Goal: Task Accomplishment & Management: Complete application form

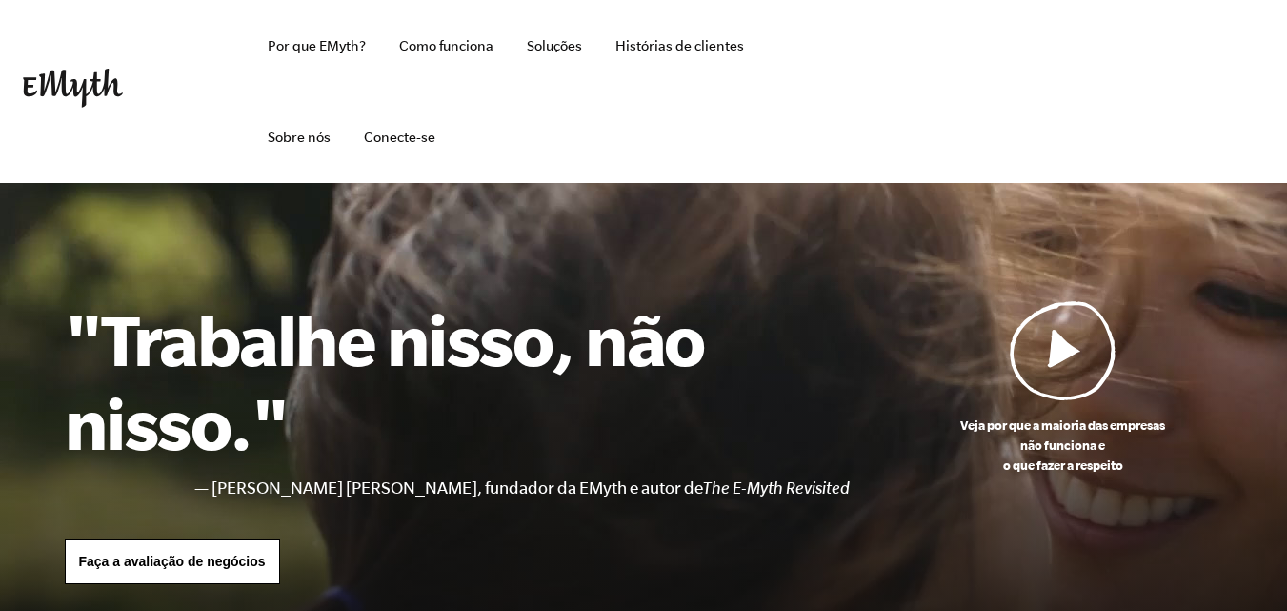
click at [207, 551] on link "Faça a avaliação de negócios" at bounding box center [172, 561] width 215 height 46
click at [223, 561] on font "Faça a avaliação de negócios" at bounding box center [172, 560] width 187 height 15
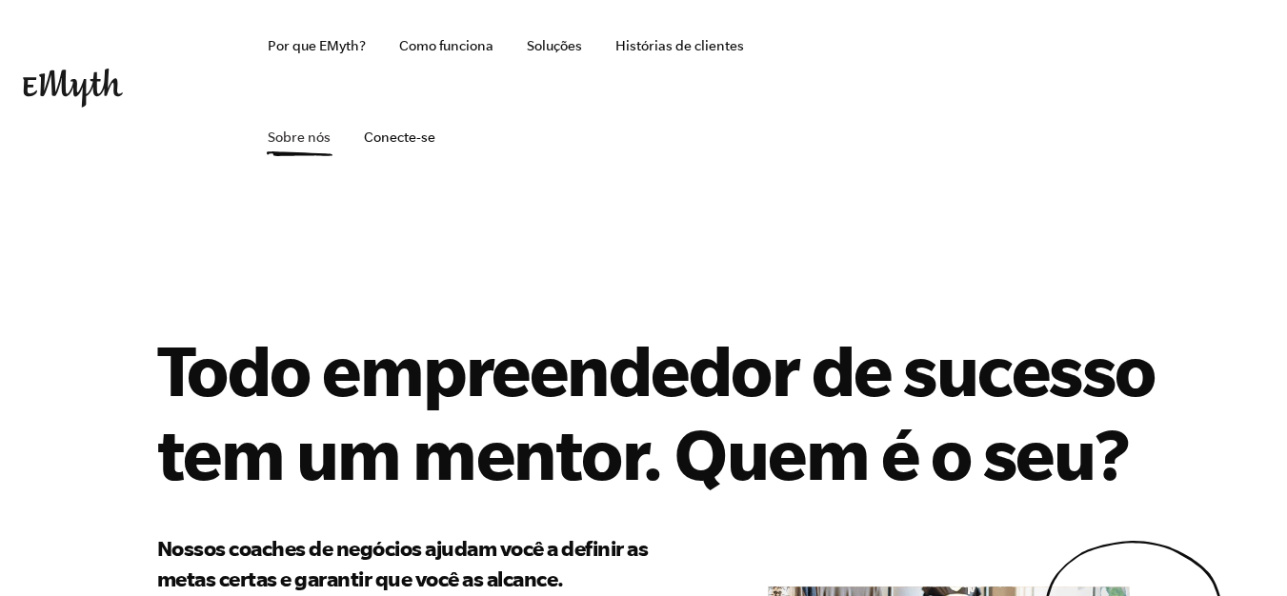
click at [346, 91] on link "Sobre nós" at bounding box center [298, 136] width 93 height 91
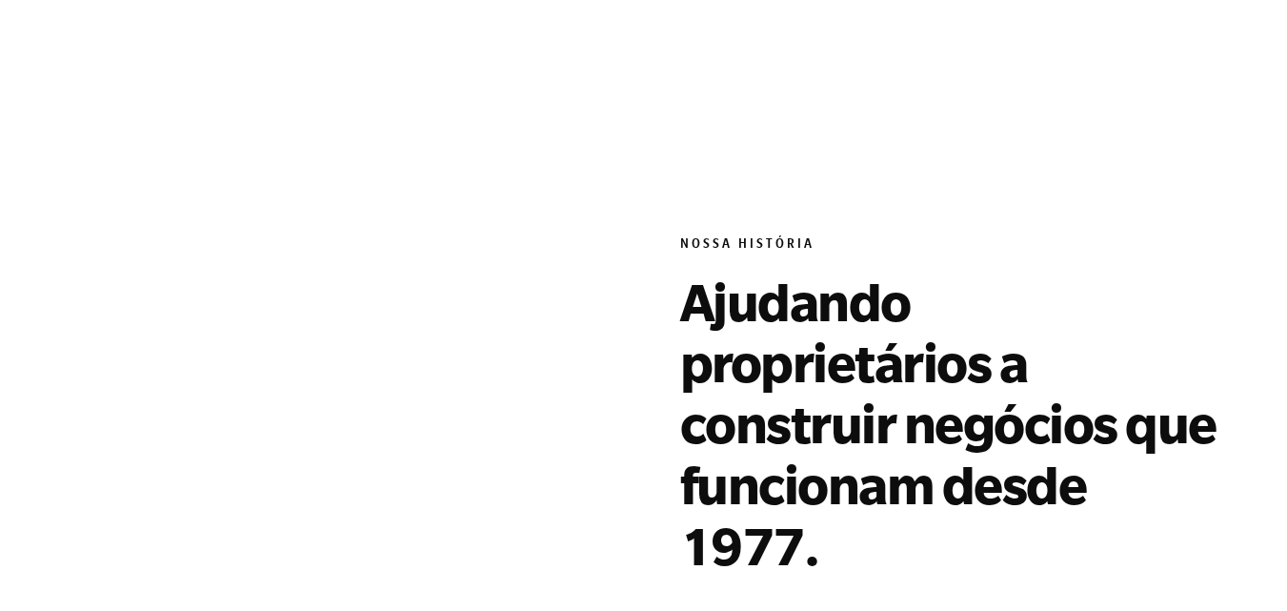
scroll to position [1143, 0]
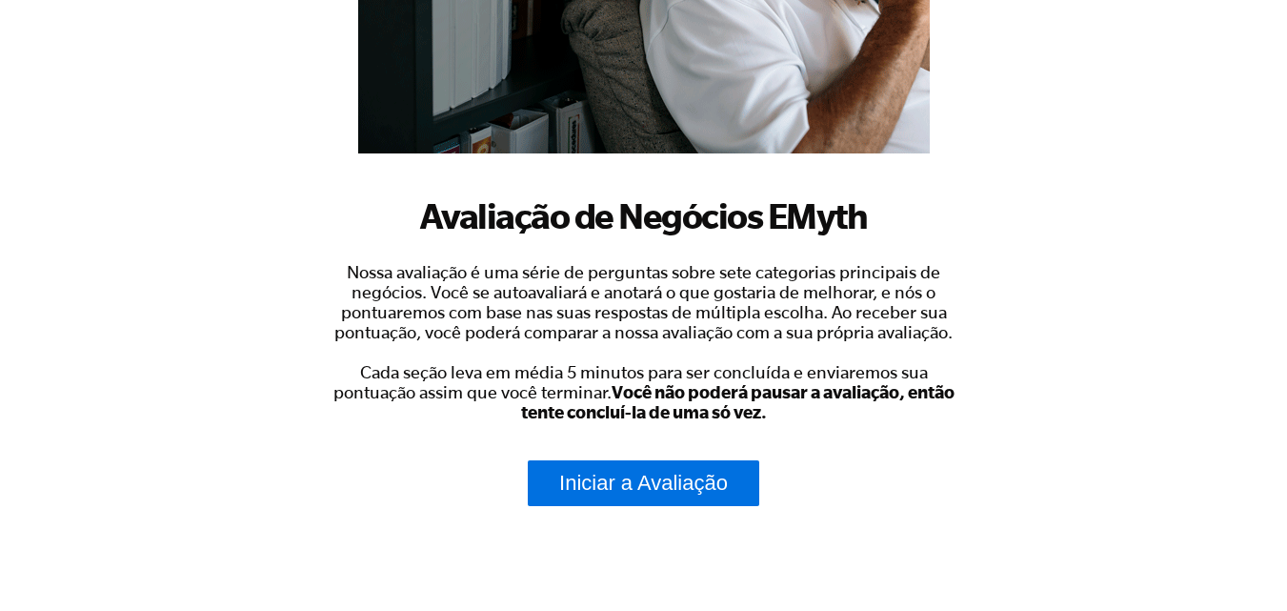
scroll to position [476, 0]
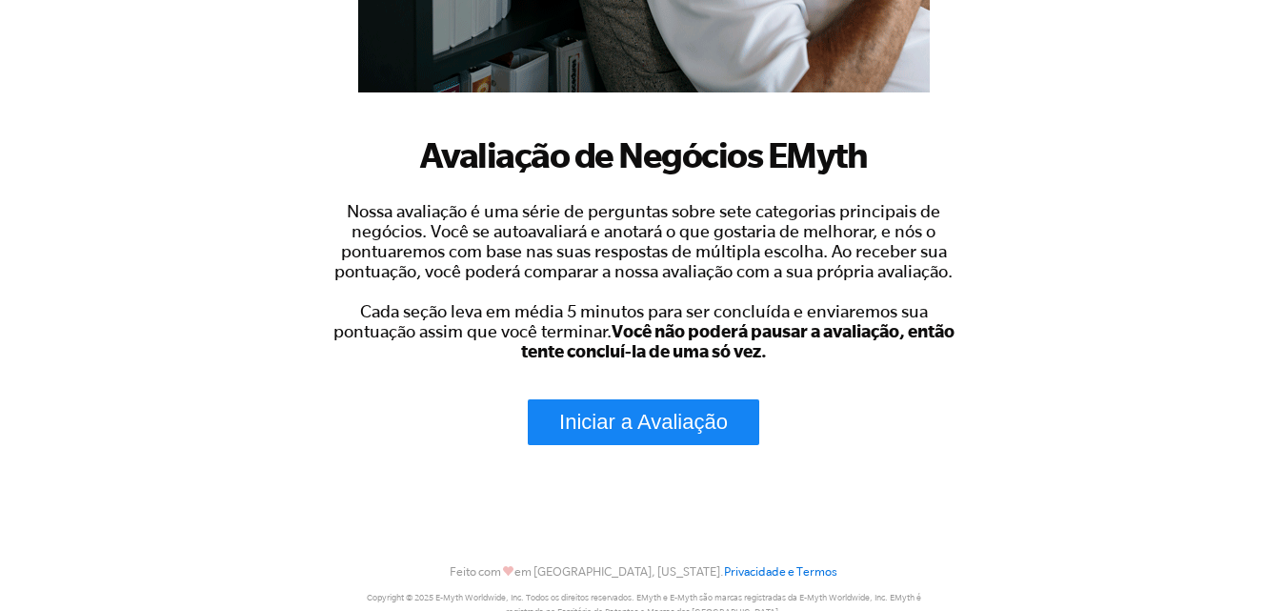
click at [721, 428] on font "Iniciar a Avaliação" at bounding box center [643, 422] width 169 height 24
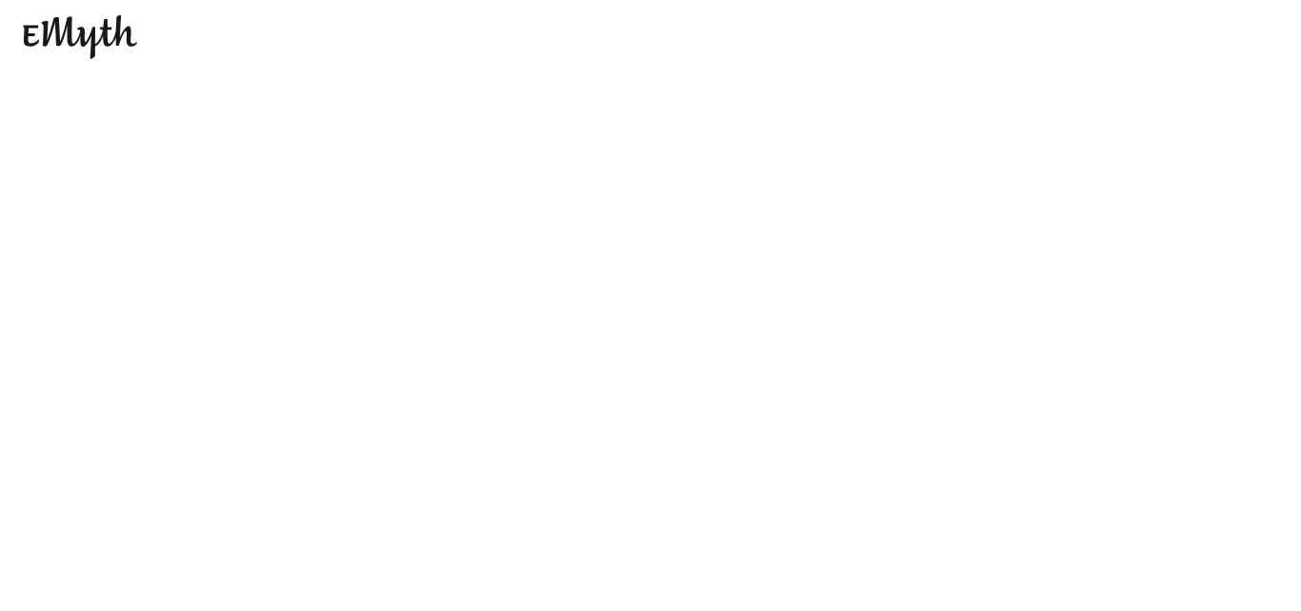
scroll to position [0, 0]
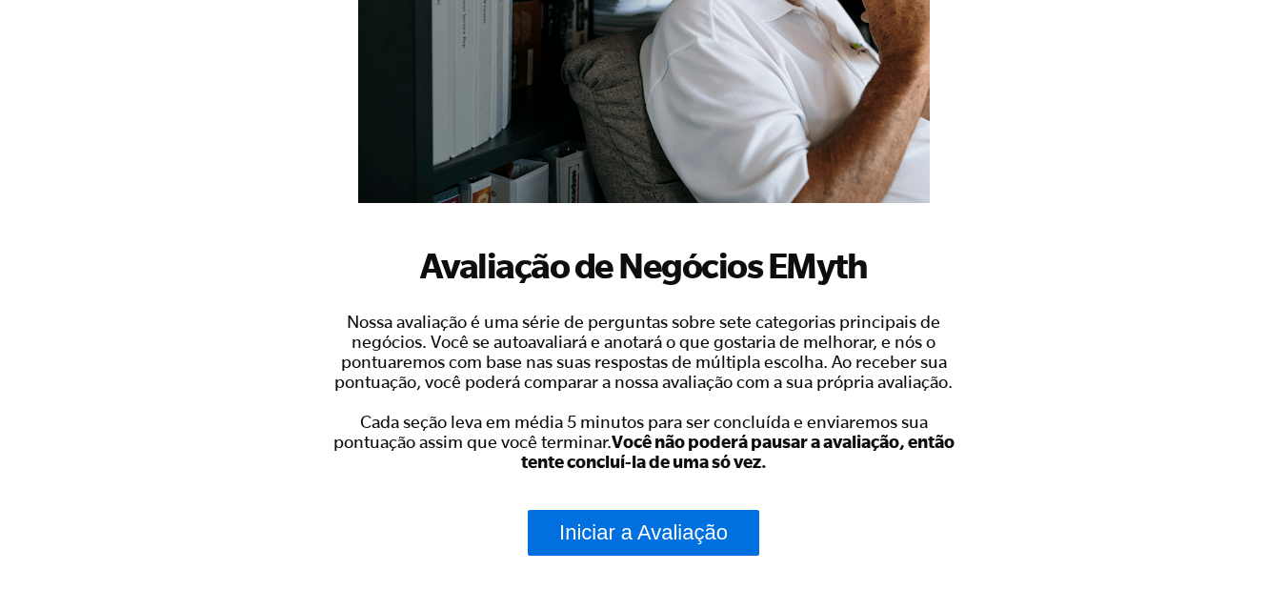
scroll to position [237, 0]
